Goal: Information Seeking & Learning: Learn about a topic

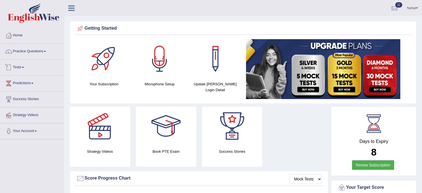
click at [22, 69] on link "Tests" at bounding box center [32, 66] width 64 height 14
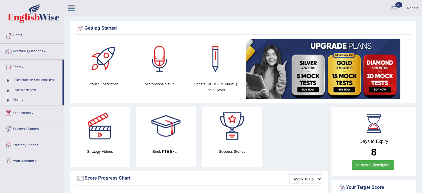
click at [20, 100] on link "History" at bounding box center [36, 100] width 52 height 10
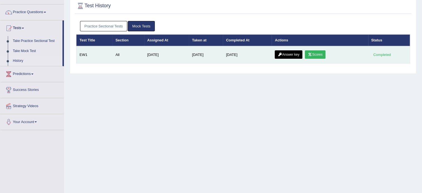
scroll to position [39, 0]
click at [288, 54] on link "Answer key" at bounding box center [289, 54] width 28 height 8
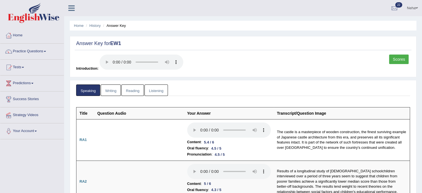
click at [150, 90] on link "Listening" at bounding box center [156, 89] width 23 height 11
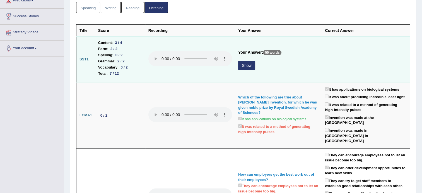
scroll to position [94, 0]
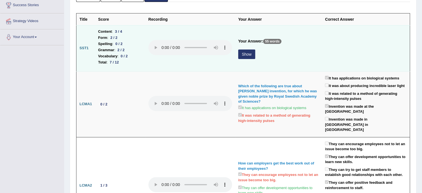
click at [248, 54] on button "Show" at bounding box center [246, 53] width 17 height 9
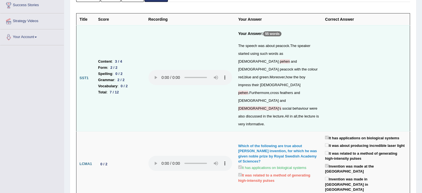
scroll to position [0, 0]
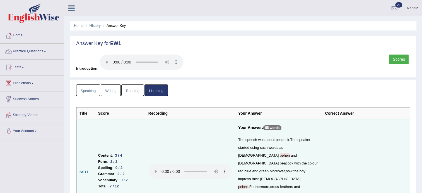
click at [38, 52] on link "Practice Questions" at bounding box center [32, 51] width 64 height 14
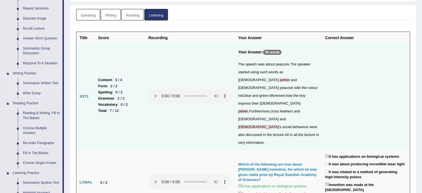
scroll to position [76, 0]
click at [44, 113] on link "Reading & Writing: Fill In The Blanks" at bounding box center [41, 115] width 42 height 15
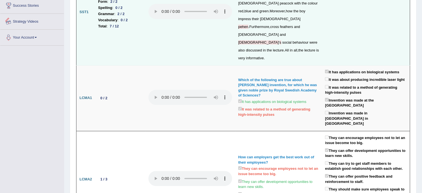
scroll to position [373, 0]
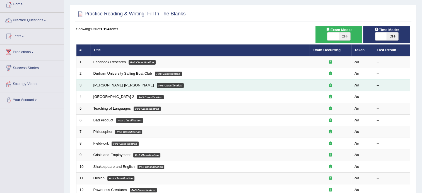
scroll to position [31, 0]
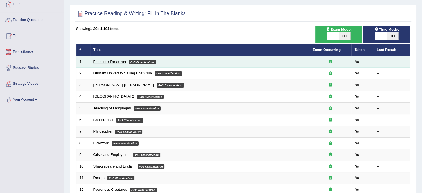
click at [117, 59] on link "Facebook Research" at bounding box center [110, 61] width 32 height 4
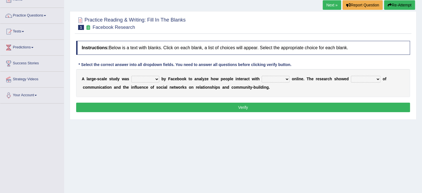
scroll to position [36, 0]
click at [154, 79] on select "surveyed had asked made" at bounding box center [145, 79] width 28 height 7
select select "surveyed"
click at [131, 76] on select "surveyed had asked made" at bounding box center [145, 79] width 28 height 7
click at [278, 78] on select "together all each other another" at bounding box center [276, 79] width 28 height 7
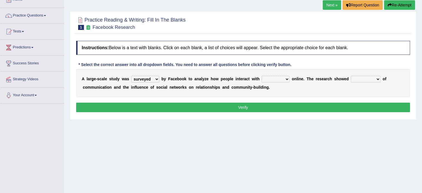
select select "each other"
click at [262, 76] on select "together all each other another" at bounding box center [276, 79] width 28 height 7
click at [363, 78] on select "advantages standards fellowships patterns" at bounding box center [366, 79] width 30 height 7
select select "patterns"
click at [351, 76] on select "advantages standards fellowships patterns" at bounding box center [366, 79] width 30 height 7
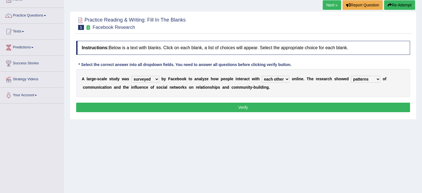
click at [283, 111] on button "Verify" at bounding box center [243, 106] width 334 height 9
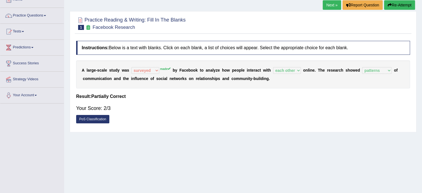
click at [333, 2] on link "Next »" at bounding box center [332, 4] width 18 height 9
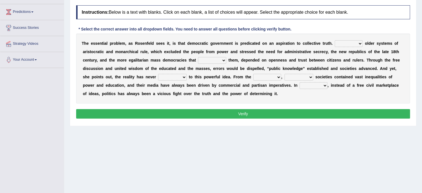
scroll to position [71, 0]
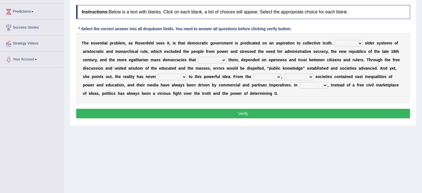
click at [301, 143] on div "Home Practice Reading & Writing: Fill In The Blanks [GEOGRAPHIC_DATA] Next » Re…" at bounding box center [243, 68] width 358 height 279
click at [343, 44] on select "Like Unlike Likely Safely" at bounding box center [349, 43] width 28 height 7
select select "Likely"
click at [335, 40] on select "Like Unlike Likely Safely" at bounding box center [349, 43] width 28 height 7
click at [198, 59] on select "readed grated succeeded printed" at bounding box center [212, 60] width 28 height 7
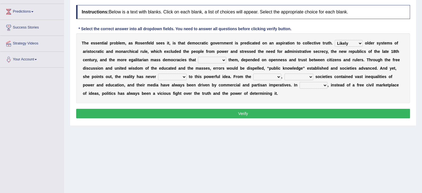
select select "succeeded"
click at [198, 57] on select "readed grated succeeded printed" at bounding box center [212, 60] width 28 height 7
click at [158, 78] on select "saved up stood up brought up lived up" at bounding box center [172, 76] width 28 height 7
click at [158, 73] on select "saved up stood up brought up lived up" at bounding box center [172, 76] width 28 height 7
click at [253, 78] on select "outset ranged stood caught" at bounding box center [267, 76] width 28 height 7
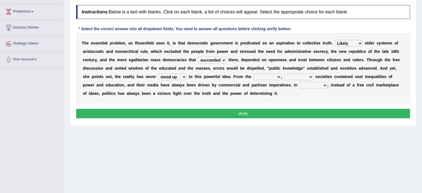
click at [158, 75] on select "saved up stood up brought up lived up" at bounding box center [172, 76] width 28 height 7
select select "lived up"
click at [158, 73] on select "saved up stood up brought up lived up" at bounding box center [172, 76] width 28 height 7
click at [253, 76] on select "outset ranged stood caught" at bounding box center [267, 76] width 28 height 7
click at [285, 76] on select "freedom democratic media stilled" at bounding box center [299, 76] width 29 height 7
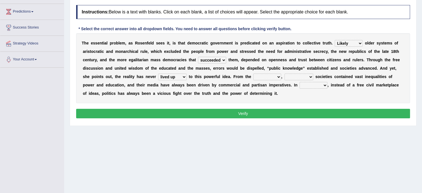
click at [253, 76] on select "outset ranged stood caught" at bounding box center [267, 76] width 28 height 7
select select "ranged"
click at [253, 73] on select "outset ranged stood caught" at bounding box center [267, 76] width 28 height 7
click at [285, 75] on select "freedom democratic media stilled" at bounding box center [299, 76] width 29 height 7
select select "media"
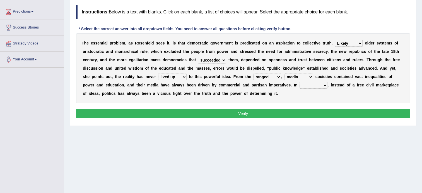
click at [285, 73] on select "freedom democratic media stilled" at bounding box center [299, 76] width 29 height 7
click at [300, 85] on select "power practice ideas fought" at bounding box center [314, 85] width 28 height 7
select select "ideas"
click at [300, 82] on select "power practice ideas fought" at bounding box center [314, 85] width 28 height 7
click at [205, 114] on button "Verify" at bounding box center [243, 113] width 334 height 9
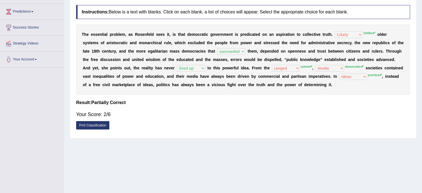
click at [262, 161] on div "Home Practice Reading & Writing: Fill In The Blanks New Republic Next » Report …" at bounding box center [243, 68] width 358 height 279
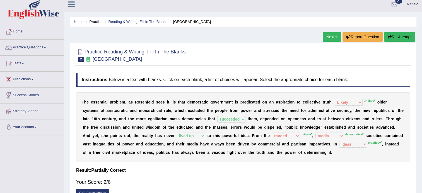
scroll to position [0, 0]
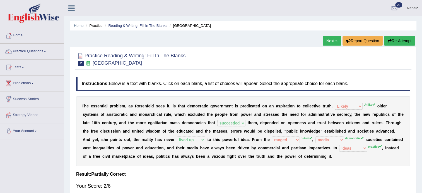
click at [329, 38] on link "Next »" at bounding box center [332, 40] width 18 height 9
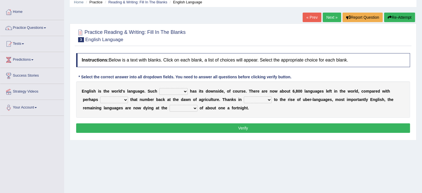
click at [177, 91] on select "power idea subject dominance" at bounding box center [173, 91] width 28 height 7
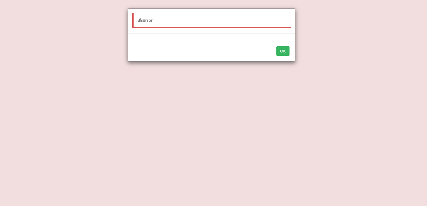
click at [286, 53] on button "OK" at bounding box center [282, 50] width 13 height 9
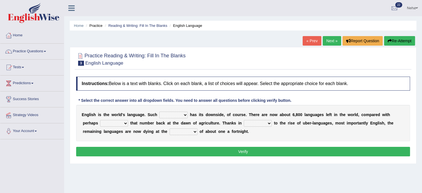
scroll to position [13, 0]
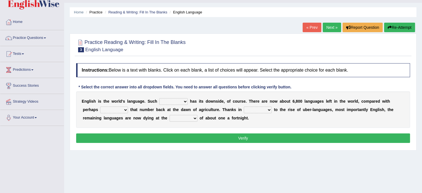
click at [177, 101] on select "power idea subject dominance" at bounding box center [173, 101] width 28 height 7
select select "dominance"
click at [159, 98] on select "power idea subject dominance" at bounding box center [173, 101] width 28 height 7
click at [107, 110] on select "rise twice firstly never" at bounding box center [114, 109] width 28 height 7
select select "rise"
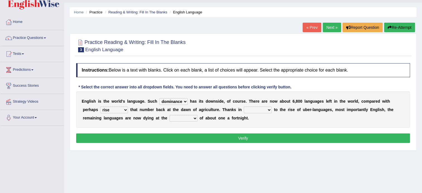
click at [100, 106] on select "rise twice firstly never" at bounding box center [114, 109] width 28 height 7
click at [245, 108] on select "rare start part bother" at bounding box center [258, 109] width 28 height 7
select select "start"
click at [244, 106] on select "rare start part bother" at bounding box center [258, 109] width 28 height 7
click at [170, 117] on select "state rate wait great" at bounding box center [184, 118] width 28 height 7
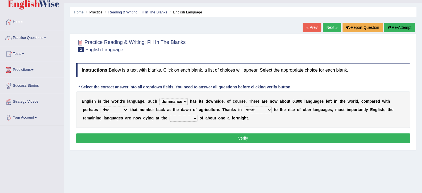
select select "state"
click at [170, 115] on select "state rate wait great" at bounding box center [184, 118] width 28 height 7
click at [244, 109] on select "rare start part bother" at bounding box center [258, 109] width 28 height 7
select select "bother"
click at [244, 106] on select "rare start part bother" at bounding box center [258, 109] width 28 height 7
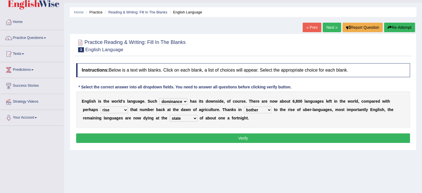
click at [213, 135] on button "Verify" at bounding box center [243, 137] width 334 height 9
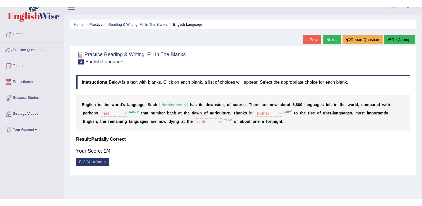
scroll to position [11, 0]
